Goal: Entertainment & Leisure: Consume media (video, audio)

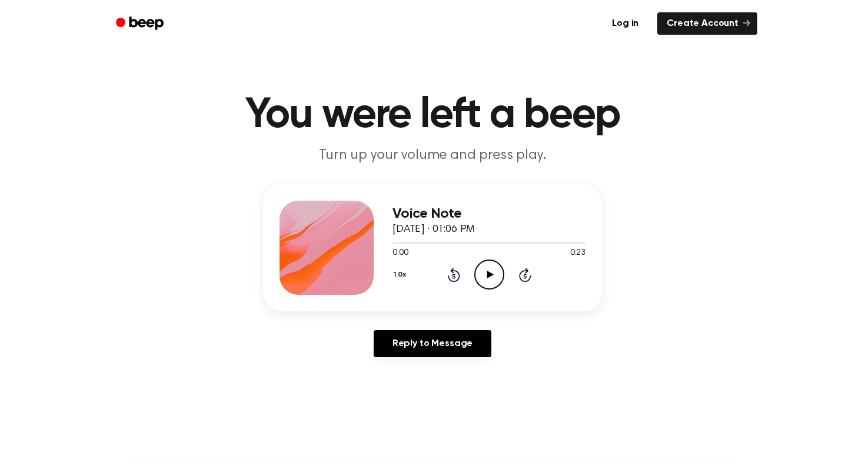
click at [489, 276] on icon at bounding box center [490, 275] width 6 height 8
click at [487, 283] on icon "Play Audio" at bounding box center [489, 275] width 30 height 30
click at [488, 271] on icon "Play Audio" at bounding box center [489, 275] width 30 height 30
click at [496, 263] on icon "Play Audio" at bounding box center [489, 275] width 30 height 30
